Goal: Information Seeking & Learning: Learn about a topic

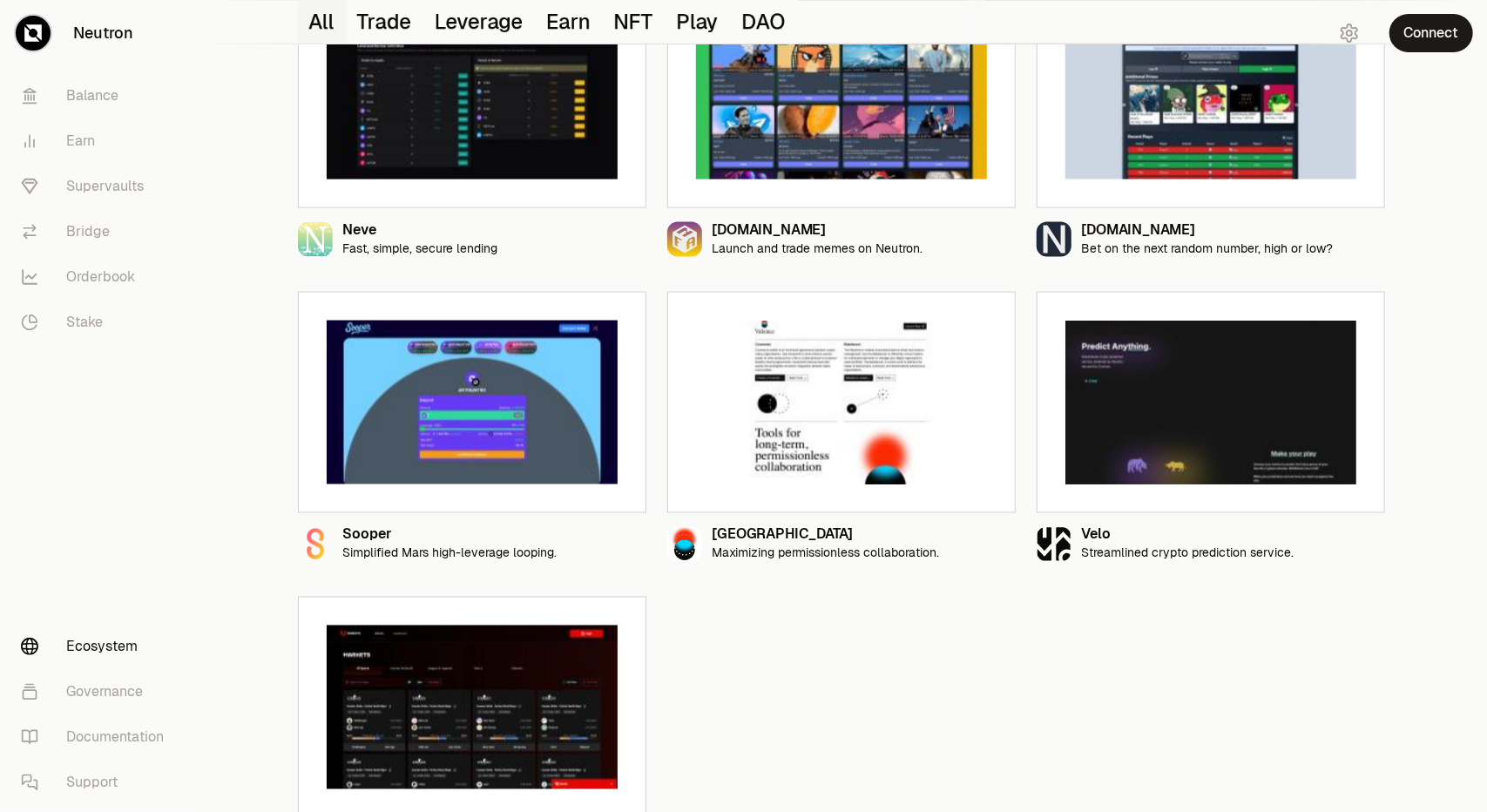
scroll to position [1857, 0]
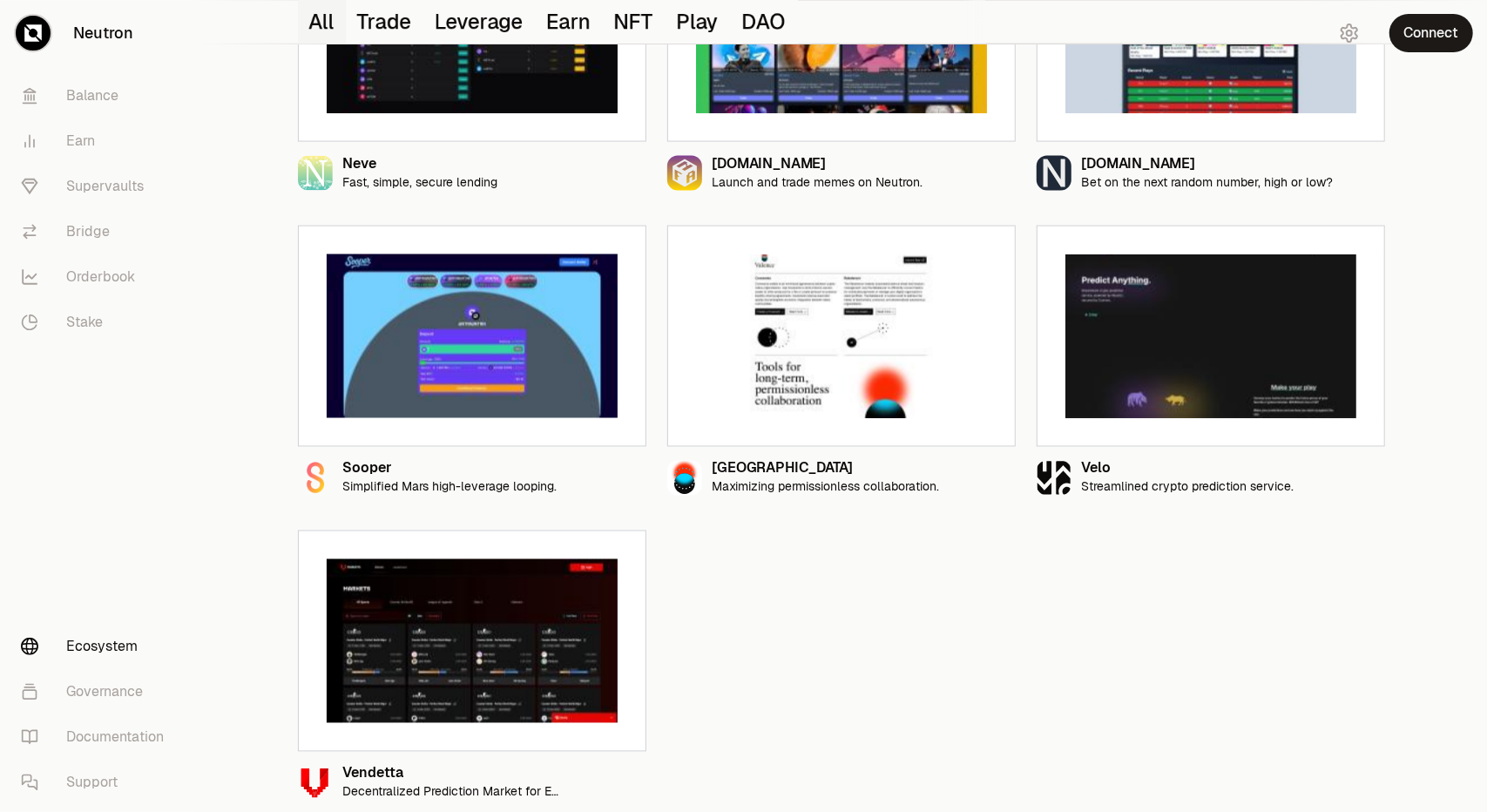
click at [446, 656] on img at bounding box center [472, 640] width 291 height 164
click at [586, 769] on link at bounding box center [592, 781] width 32 height 32
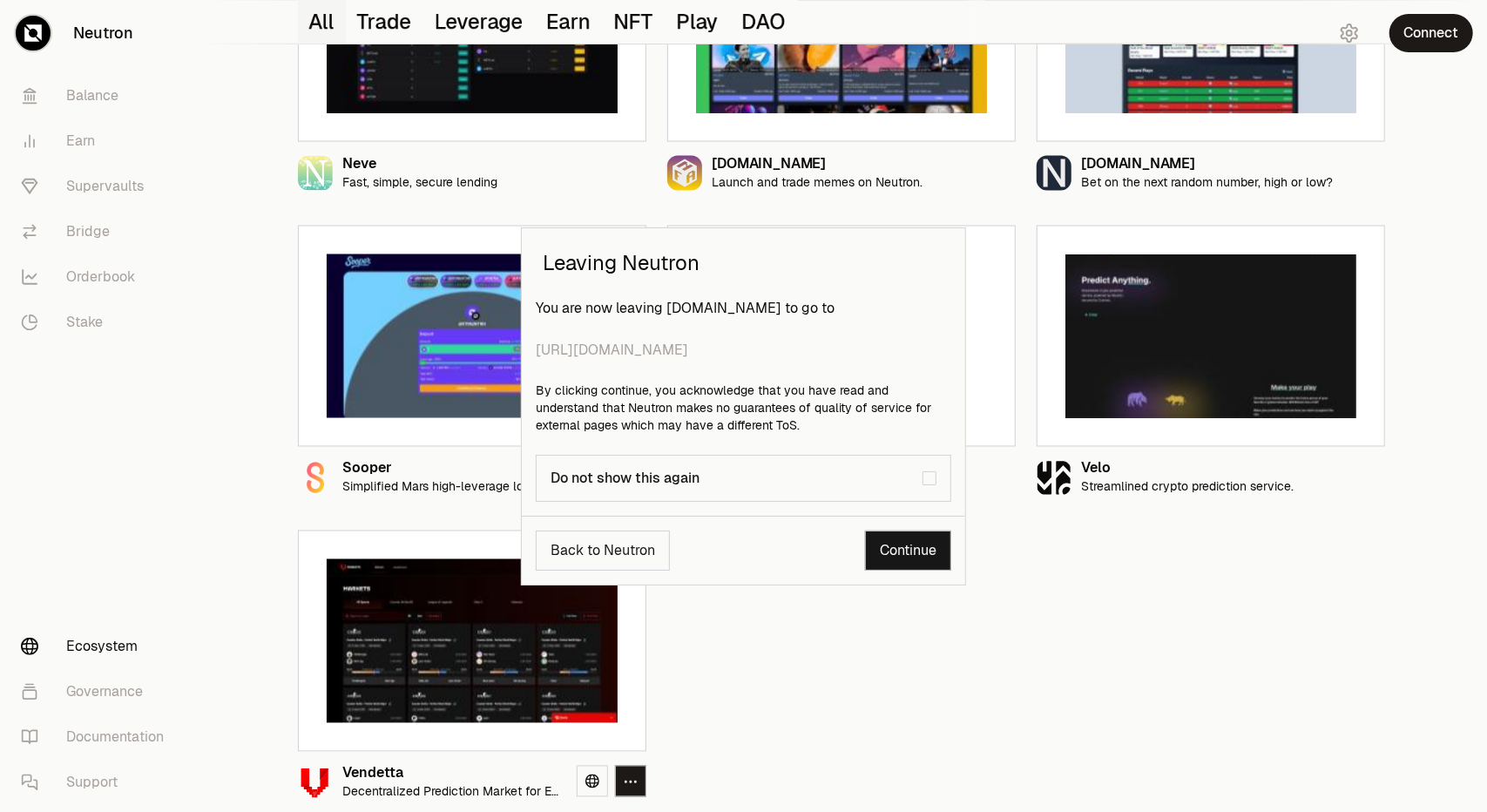
click at [671, 353] on span "[URL][DOMAIN_NAME]" at bounding box center [743, 350] width 415 height 21
click at [913, 536] on link "Continue" at bounding box center [908, 550] width 86 height 40
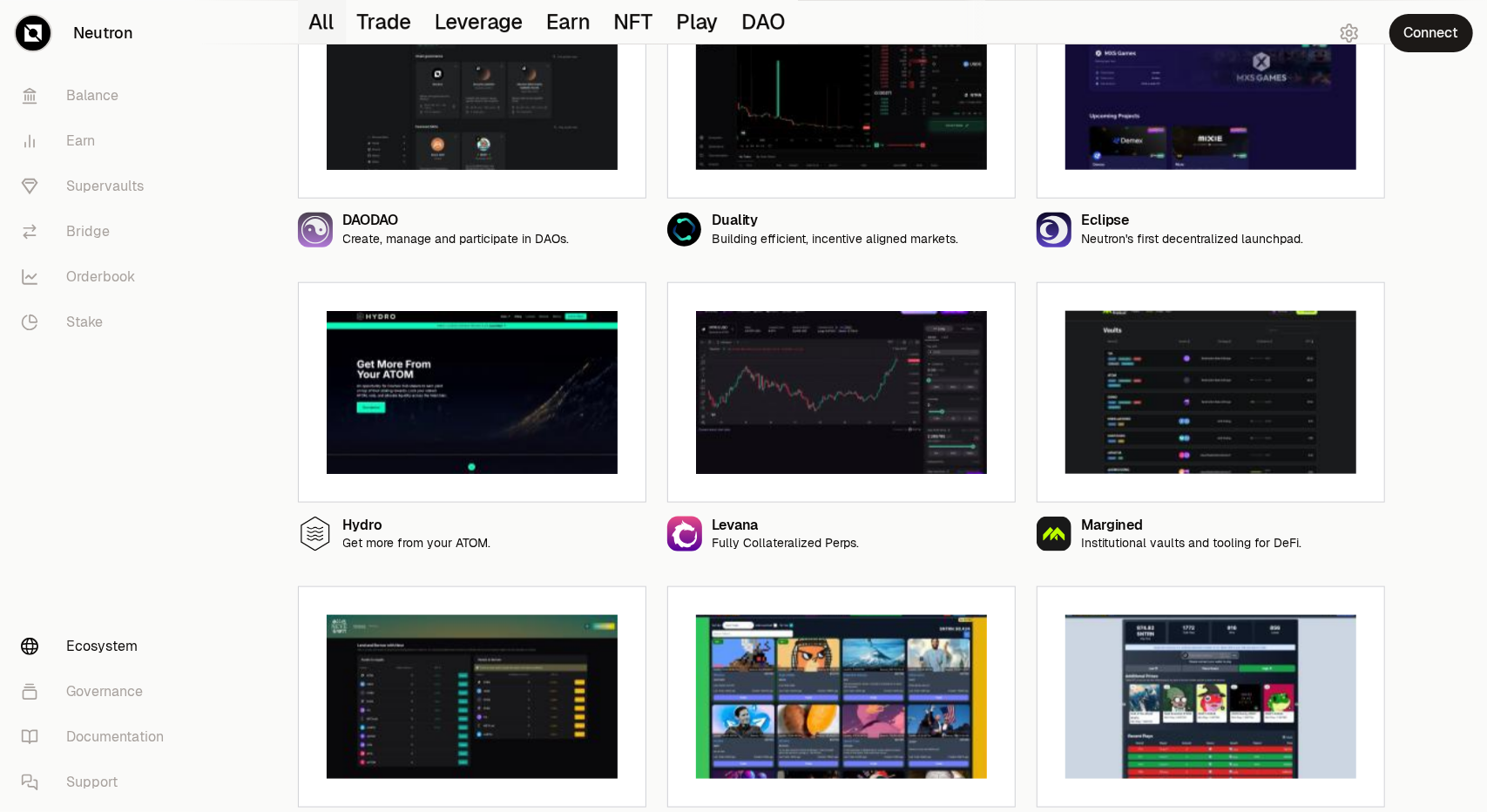
drag, startPoint x: 658, startPoint y: 513, endPoint x: 662, endPoint y: 455, distance: 58.1
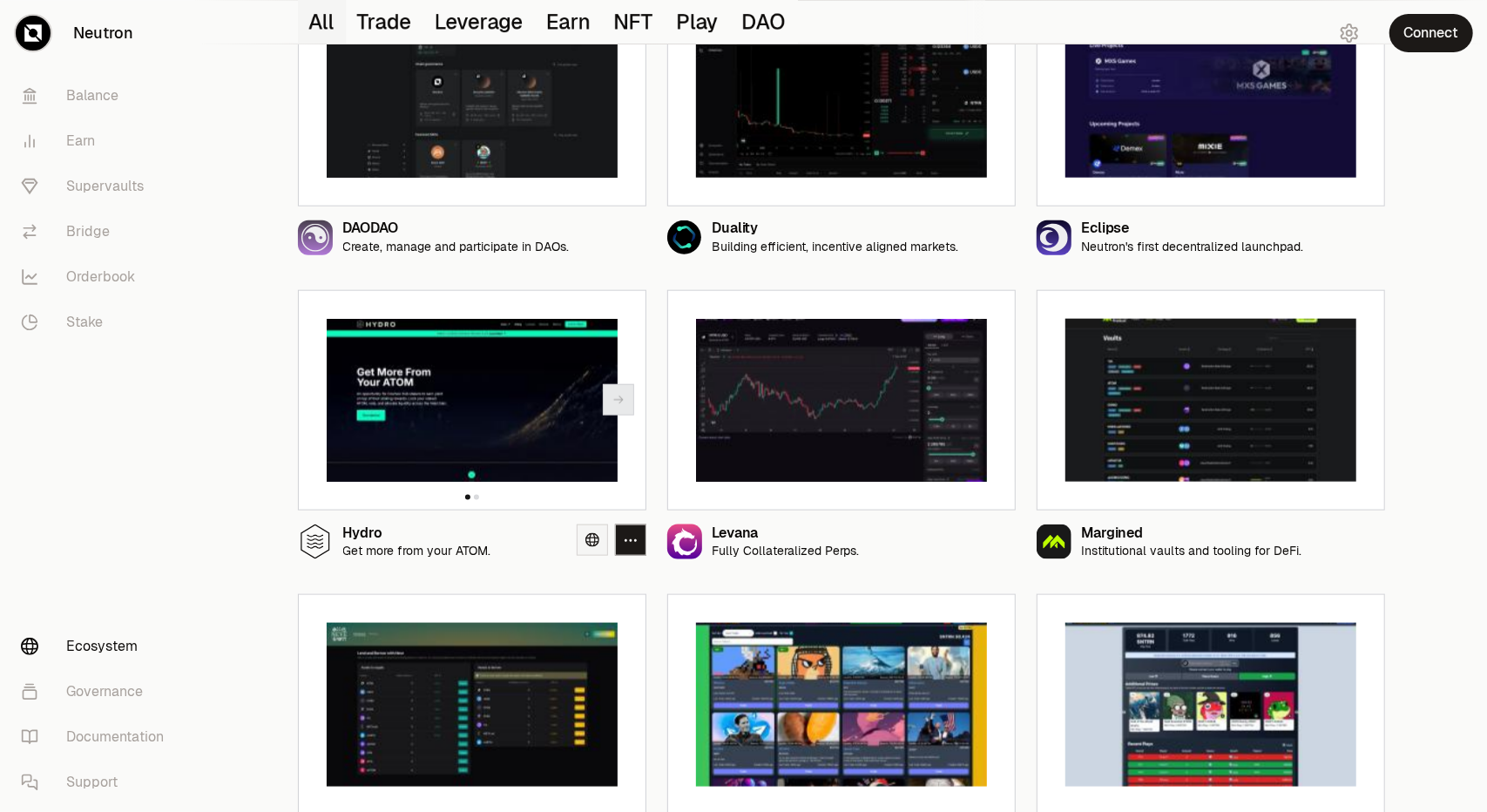
click at [598, 546] on link at bounding box center [592, 540] width 32 height 32
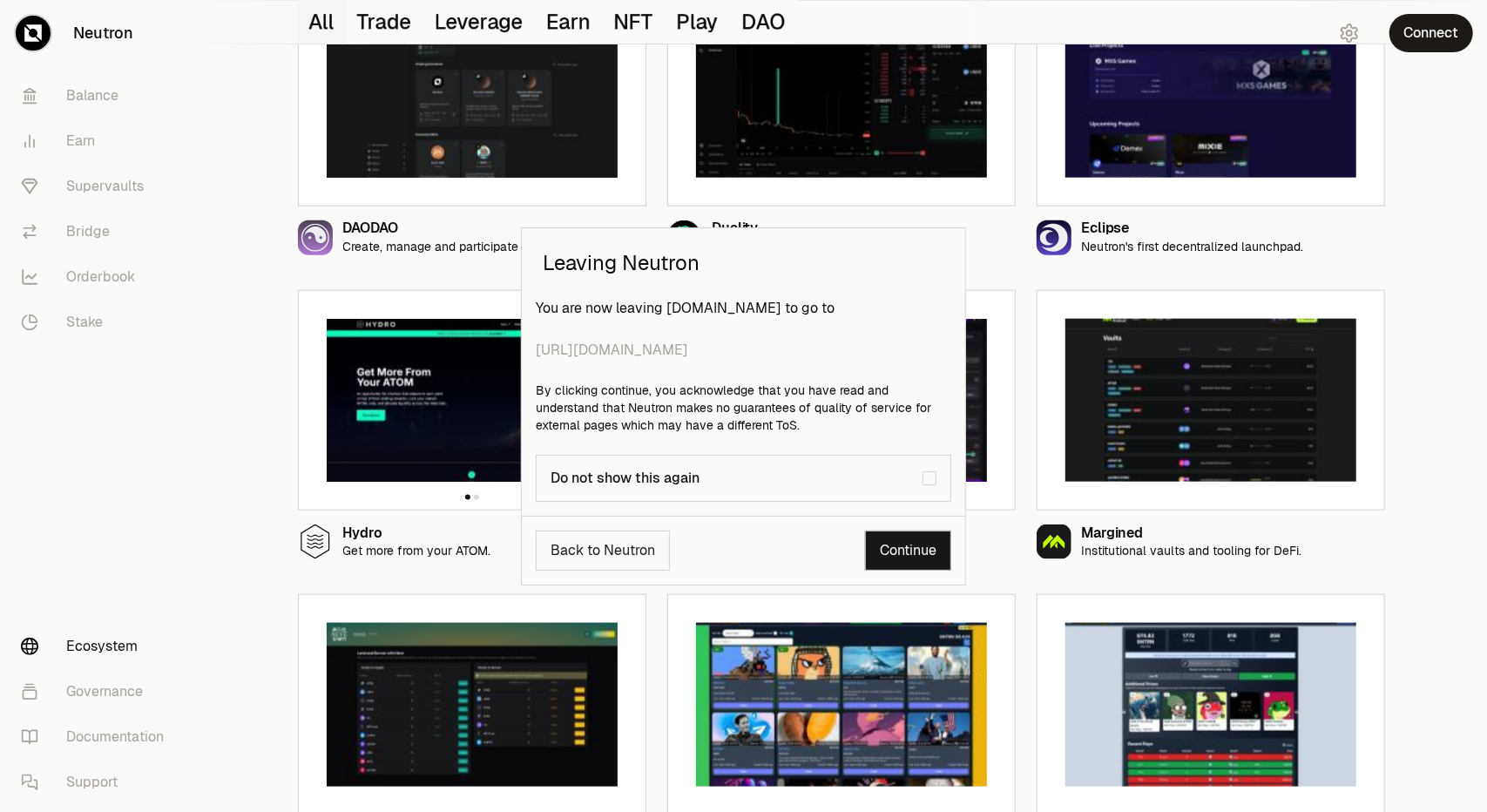
click at [893, 549] on link "Continue" at bounding box center [908, 550] width 86 height 40
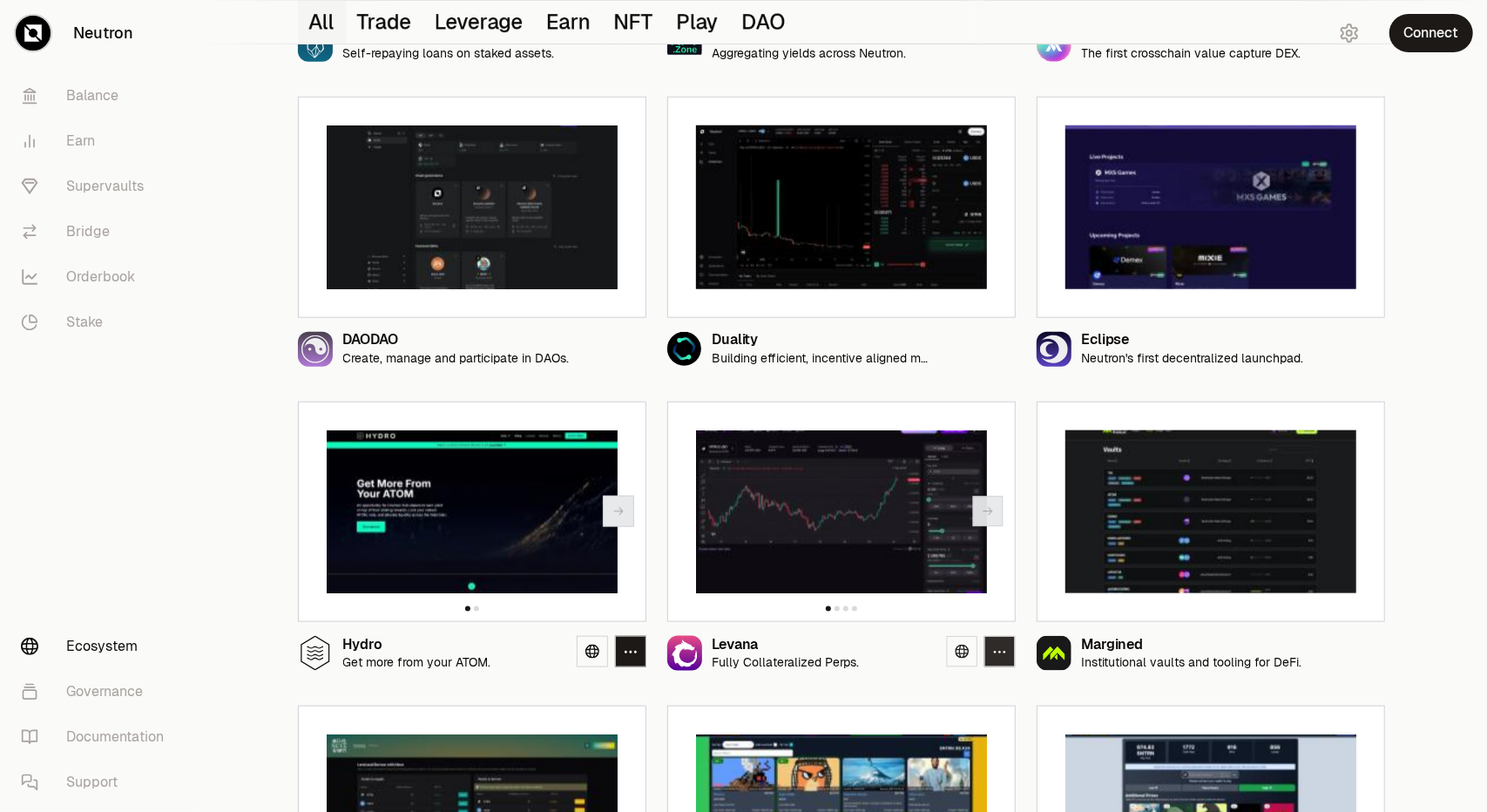
scroll to position [922, 0]
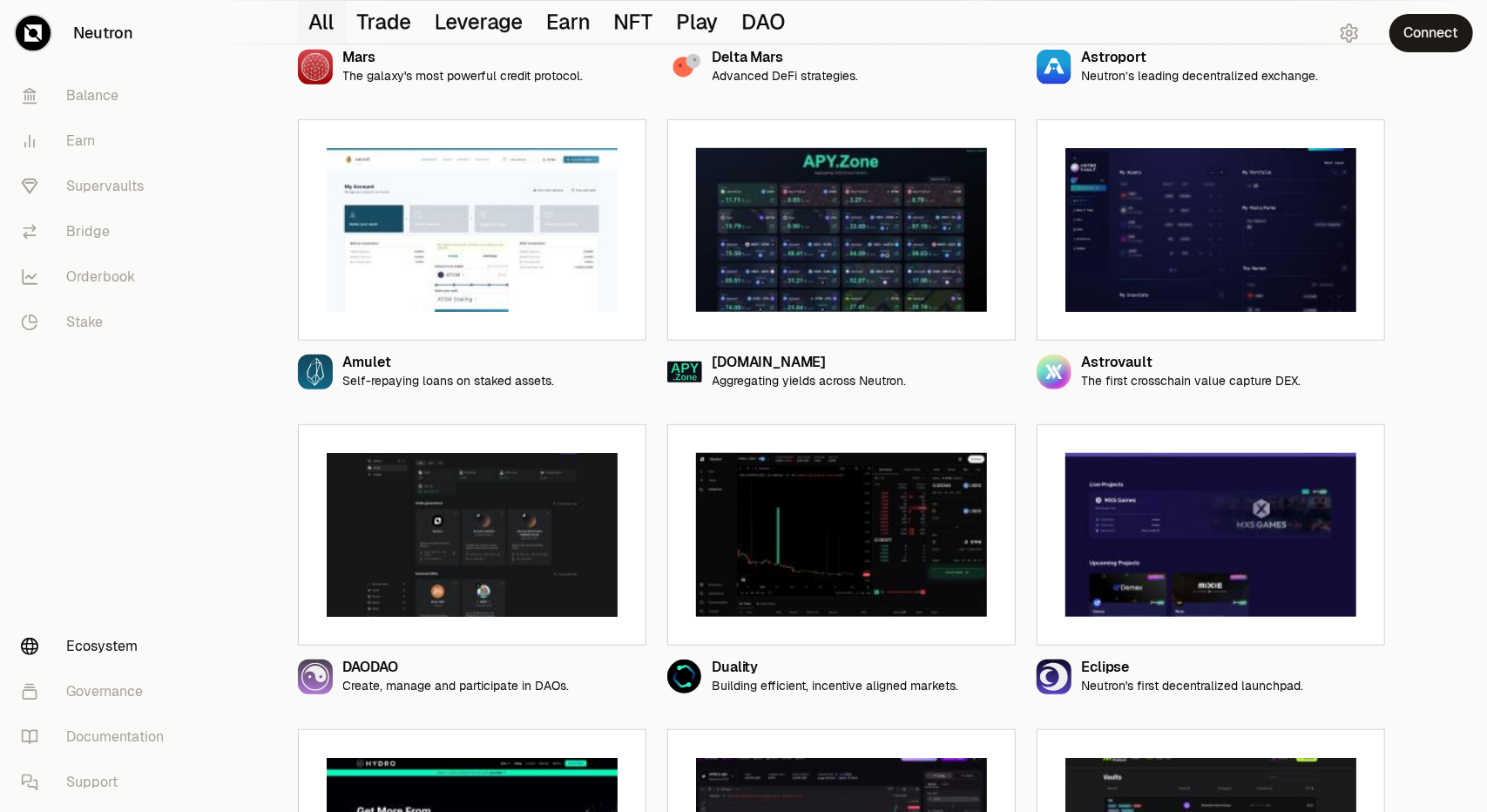
drag, startPoint x: 1423, startPoint y: 528, endPoint x: 1427, endPoint y: 464, distance: 64.1
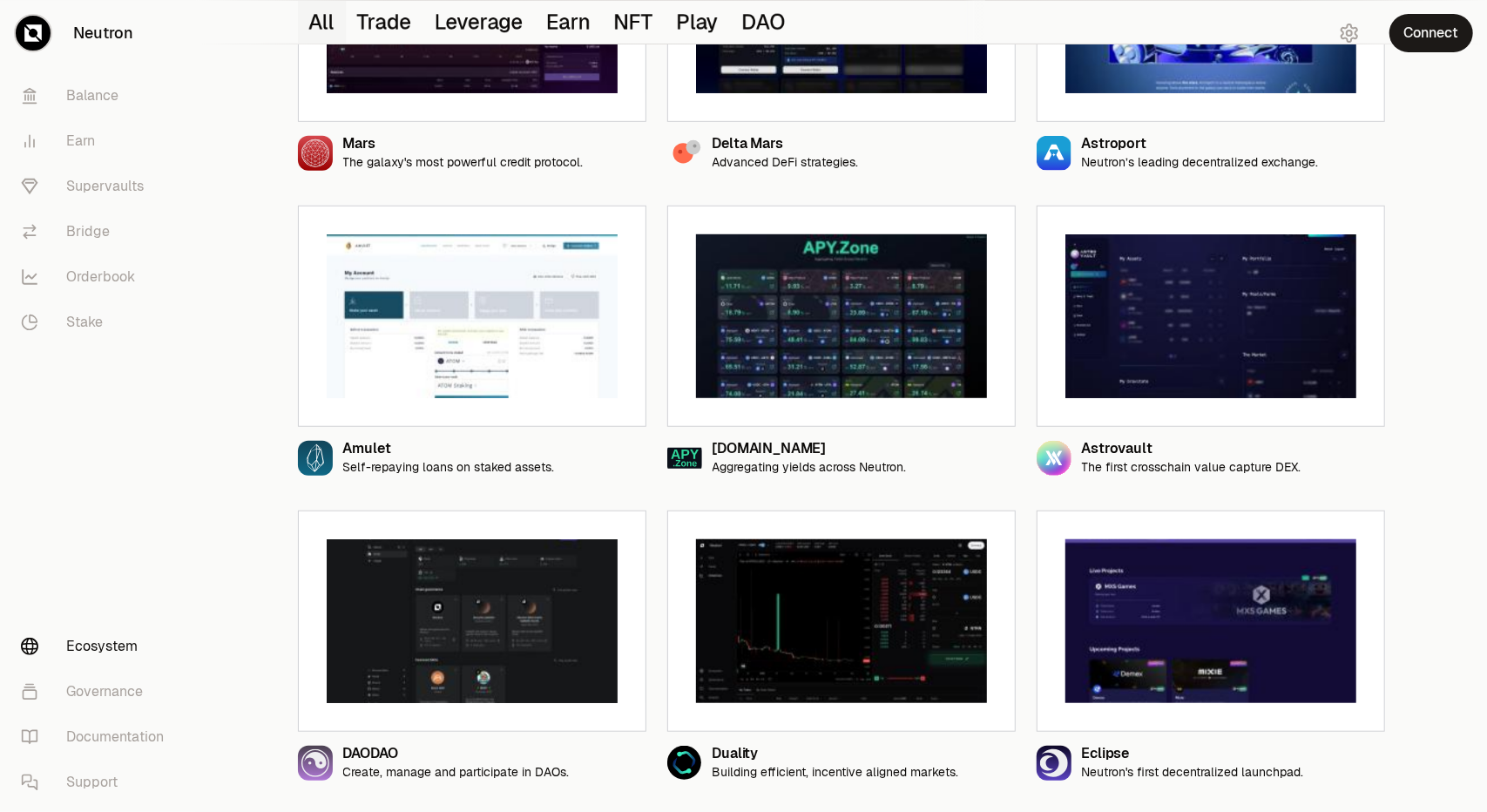
drag, startPoint x: 1431, startPoint y: 492, endPoint x: 1433, endPoint y: 470, distance: 22.1
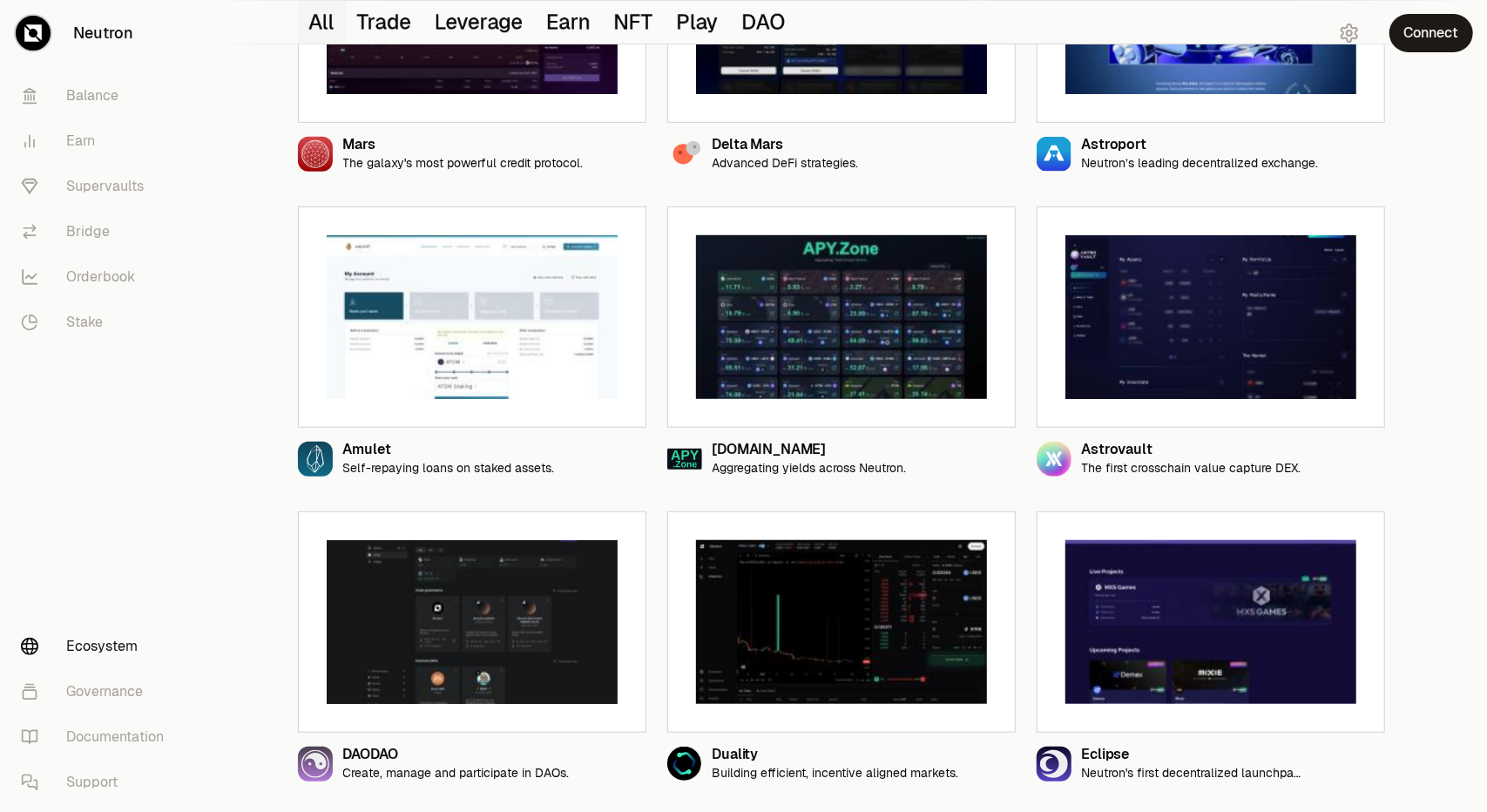
click at [1420, 565] on div "Superbolt Neutron’s premier NFT marketplace. Bull vs. Bear Run Long-Short strat…" at bounding box center [841, 787] width 1292 height 2453
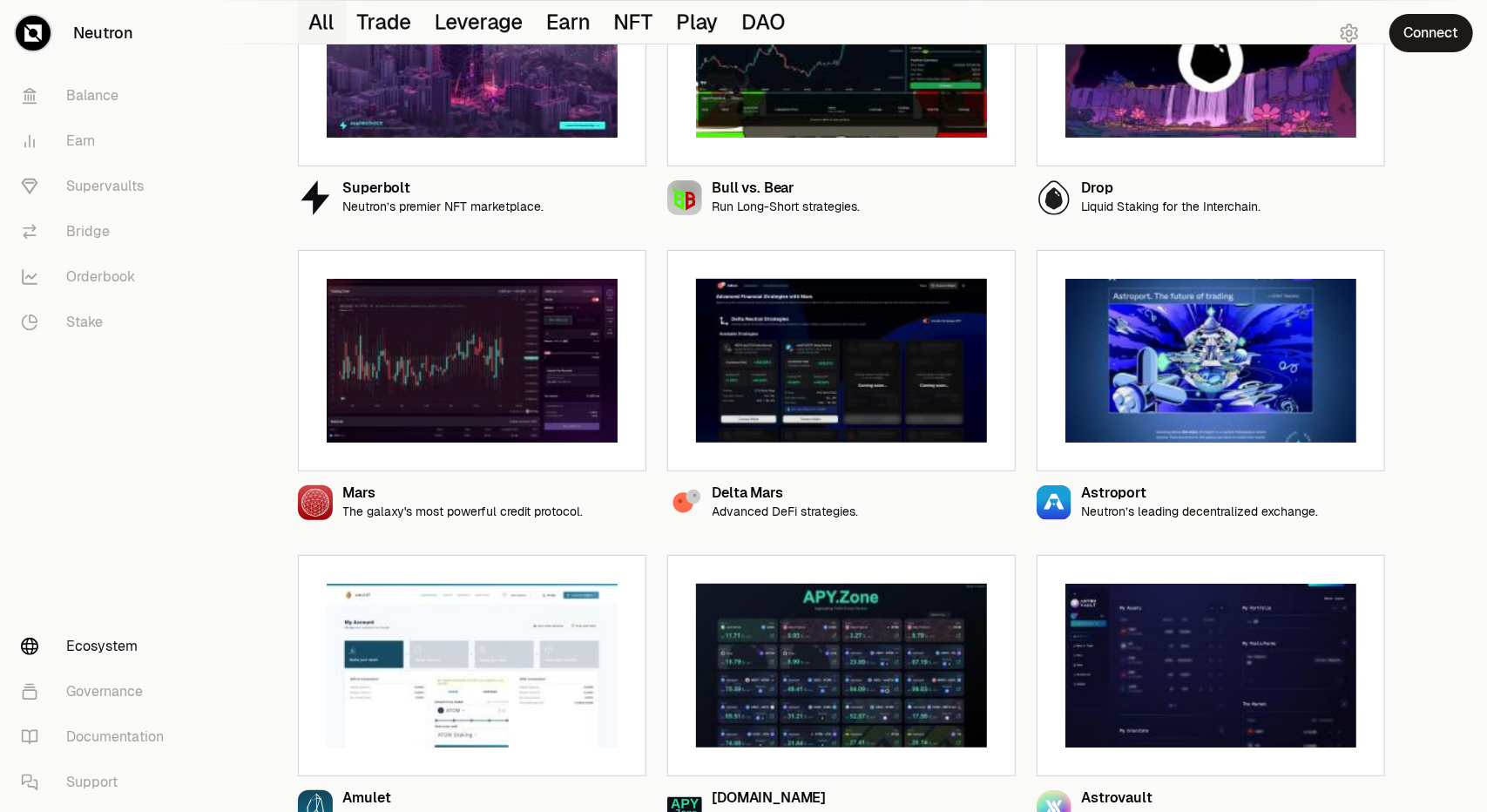
scroll to position [0, 0]
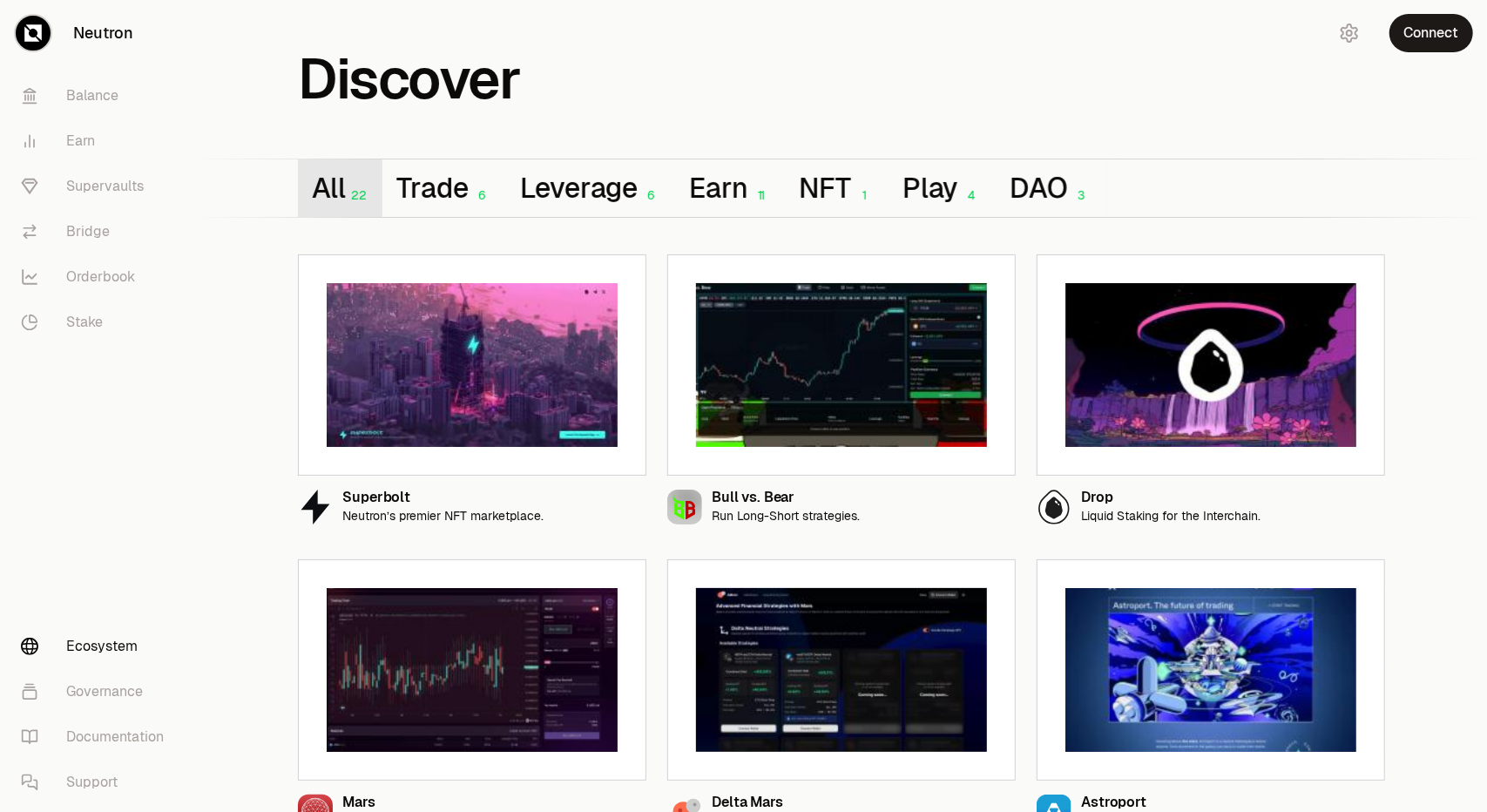
click at [338, 192] on button "All 22" at bounding box center [340, 188] width 84 height 58
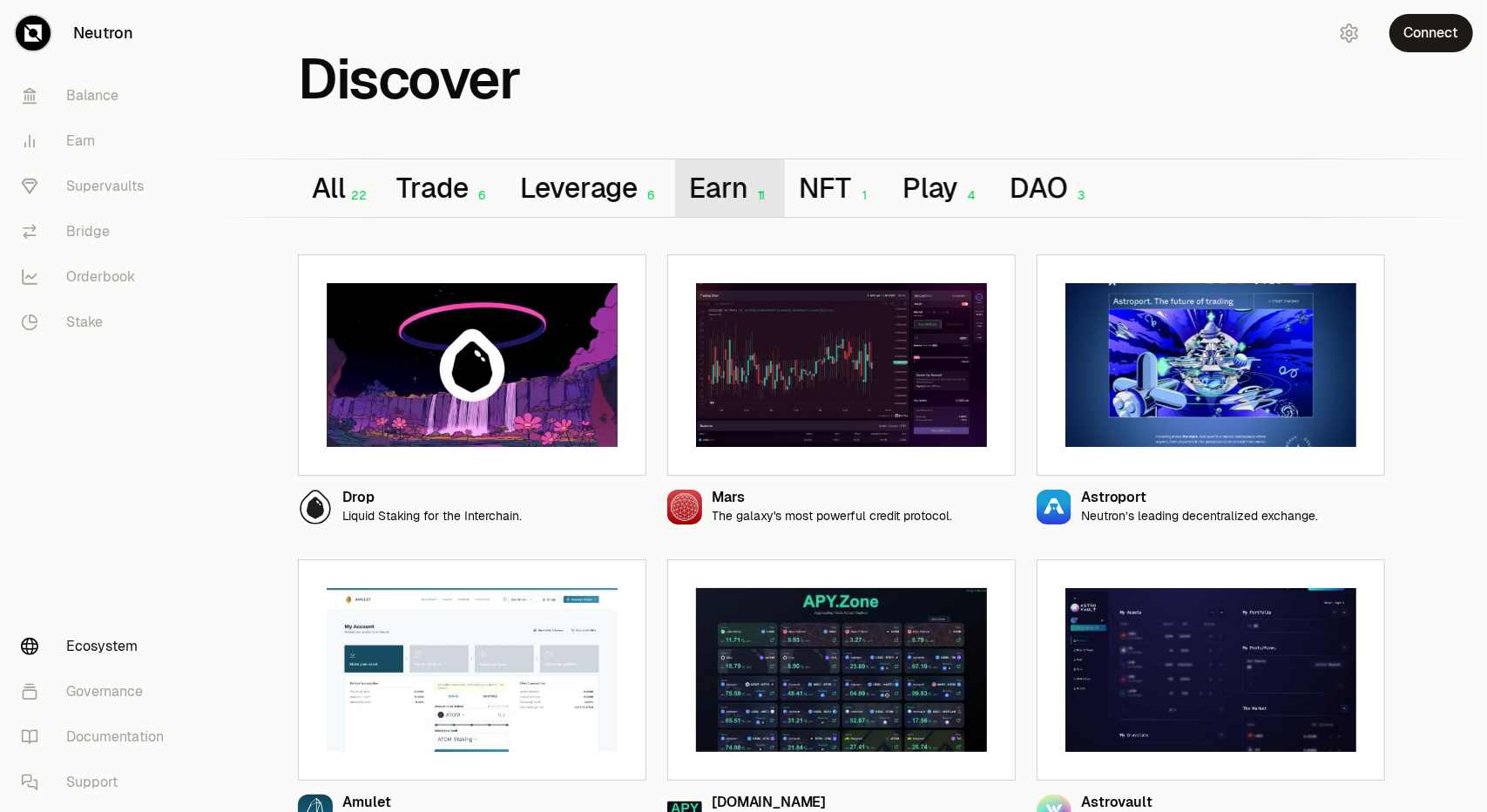
click at [705, 186] on button "Earn 11" at bounding box center [729, 188] width 110 height 58
click at [104, 727] on link "Documentation" at bounding box center [97, 737] width 181 height 46
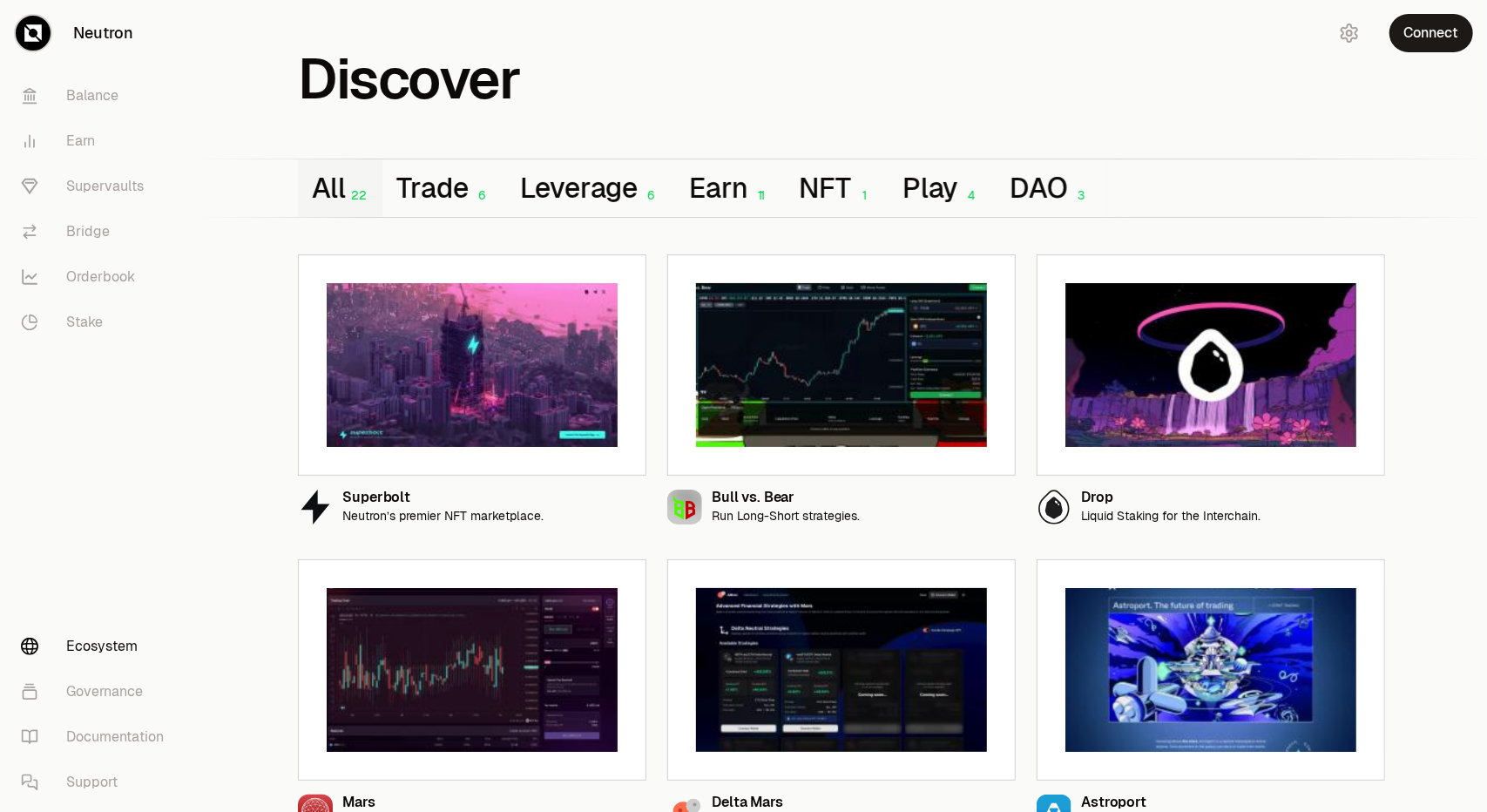
drag, startPoint x: 151, startPoint y: 480, endPoint x: 310, endPoint y: 241, distance: 287.1
